Goal: Transaction & Acquisition: Download file/media

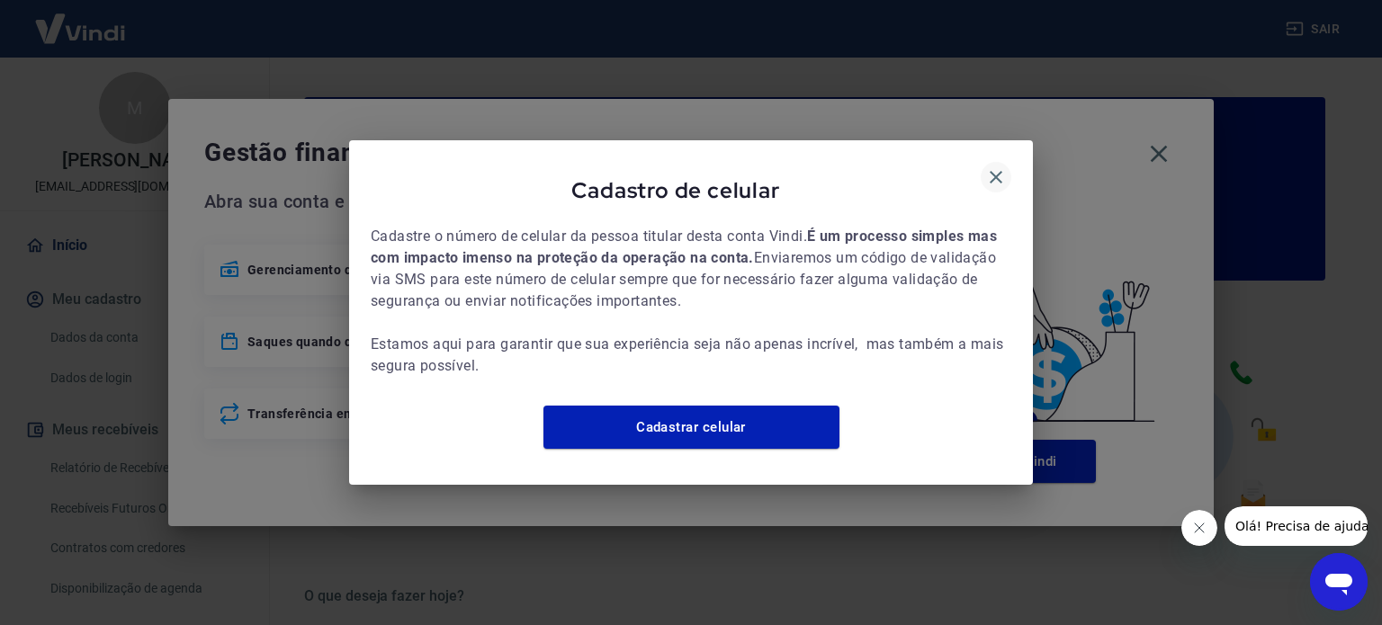
click at [998, 166] on icon "button" at bounding box center [996, 177] width 22 height 22
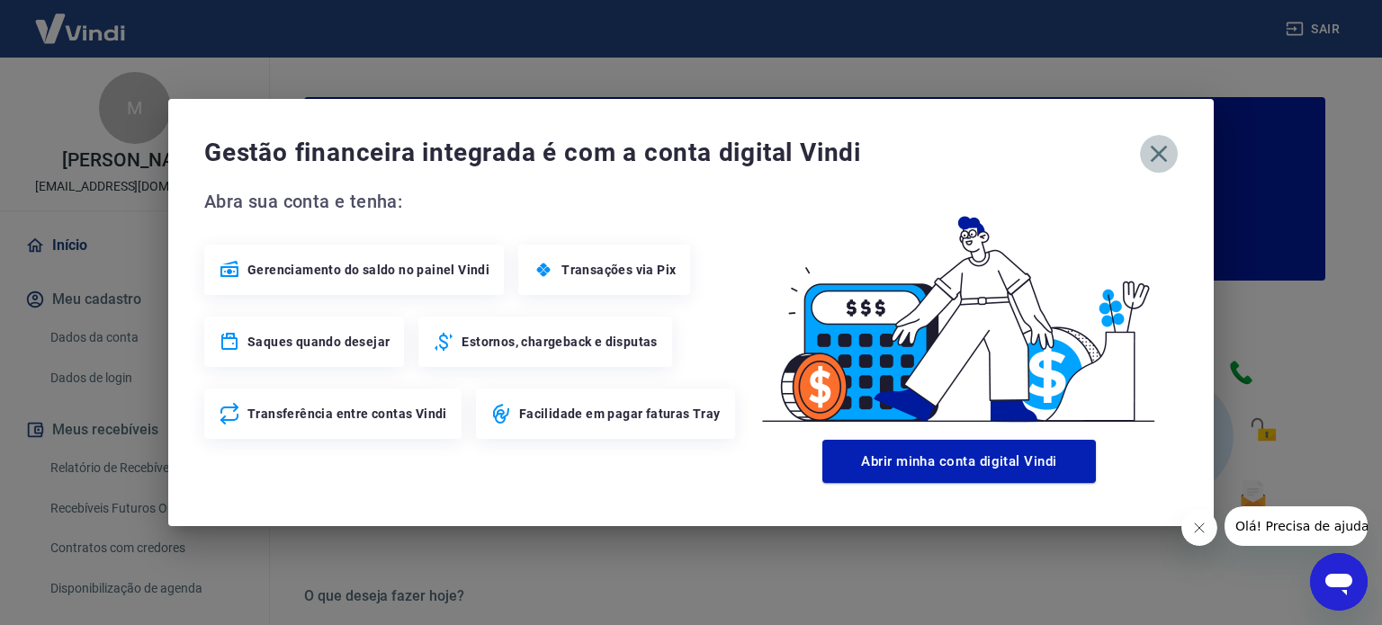
click at [1142, 154] on button "button" at bounding box center [1159, 154] width 38 height 38
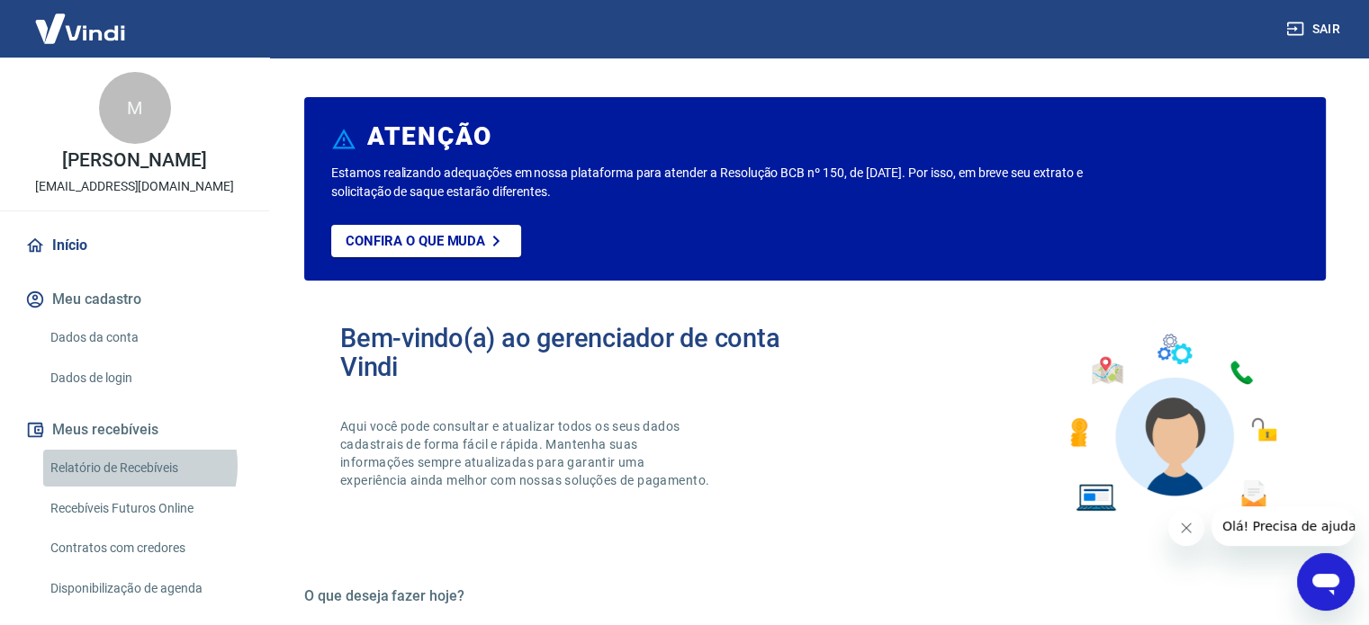
click at [133, 485] on link "Relatório de Recebíveis" at bounding box center [145, 468] width 204 height 37
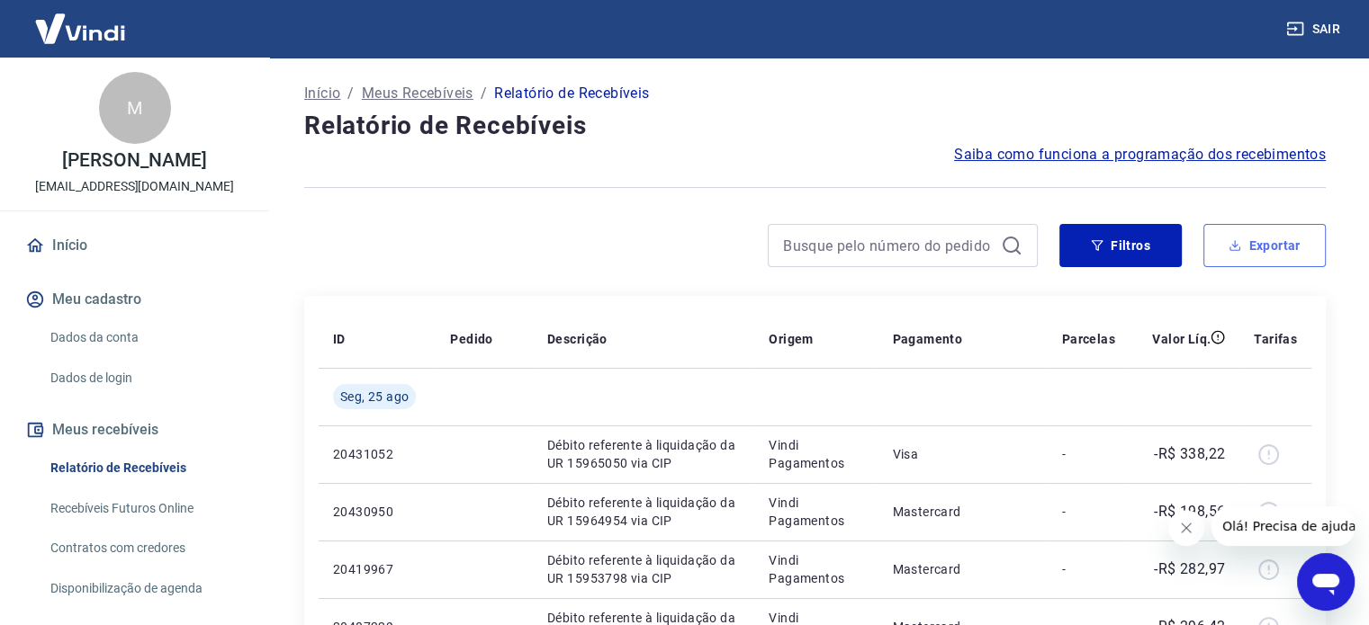
click at [1230, 249] on icon "button" at bounding box center [1234, 245] width 13 height 13
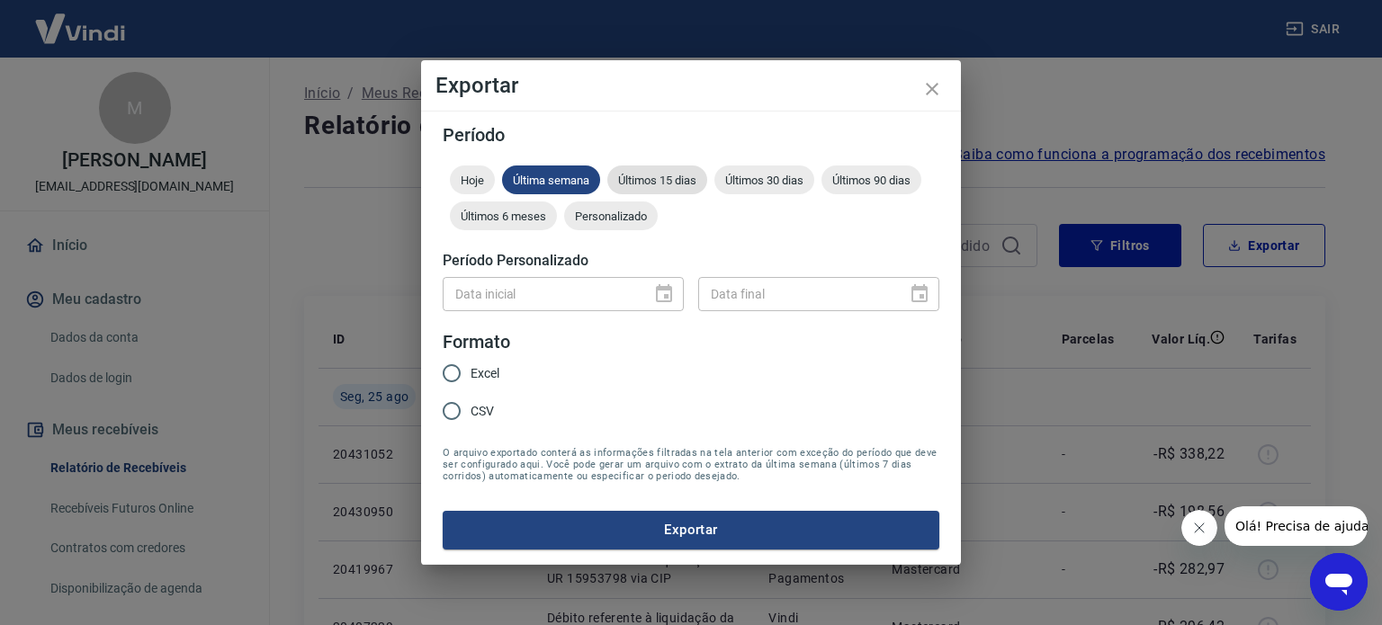
click at [678, 179] on span "Últimos 15 dias" at bounding box center [657, 180] width 100 height 13
click at [473, 370] on span "Excel" at bounding box center [485, 373] width 29 height 19
click at [471, 370] on input "Excel" at bounding box center [452, 374] width 38 height 38
radio input "true"
click at [608, 515] on button "Exportar" at bounding box center [691, 530] width 497 height 38
